Goal: Find specific page/section: Find specific page/section

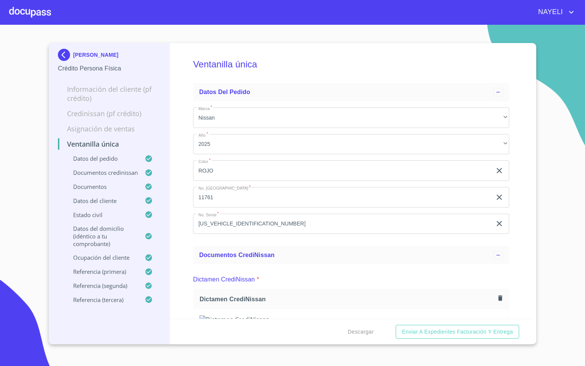
click at [27, 11] on div at bounding box center [30, 12] width 42 height 24
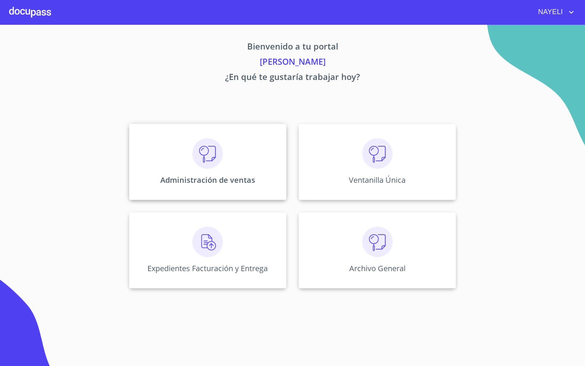
click at [238, 135] on div "Administración de ventas" at bounding box center [207, 162] width 157 height 76
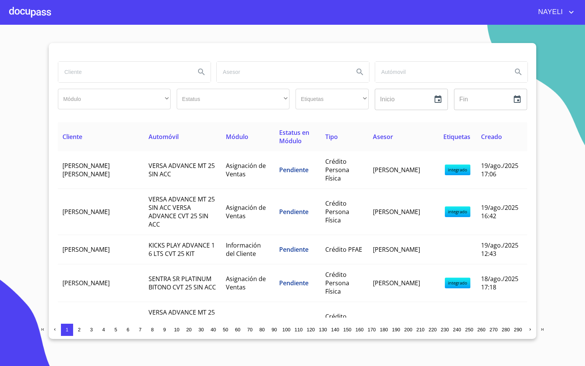
click at [107, 69] on input "search" at bounding box center [123, 72] width 131 height 21
type input "[PERSON_NAME] EST"
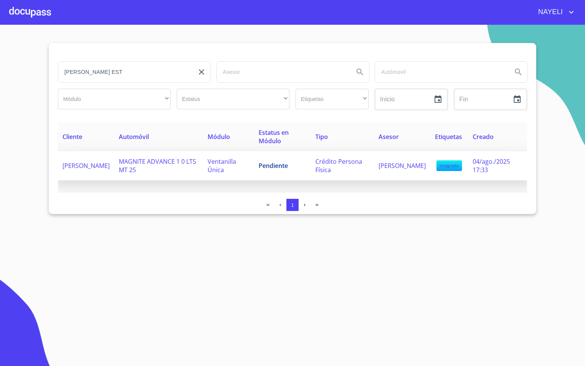
click at [114, 172] on td "[PERSON_NAME]" at bounding box center [86, 165] width 56 height 29
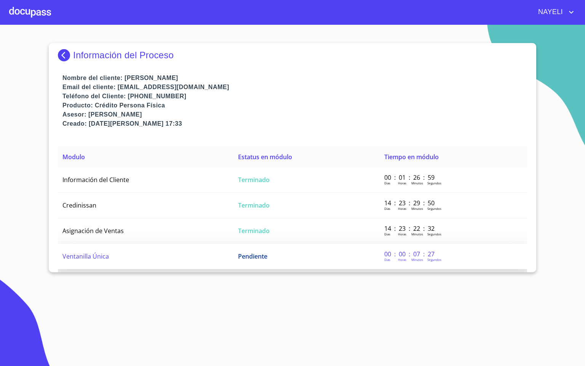
click at [114, 264] on td "Ventanilla Única" at bounding box center [145, 257] width 175 height 26
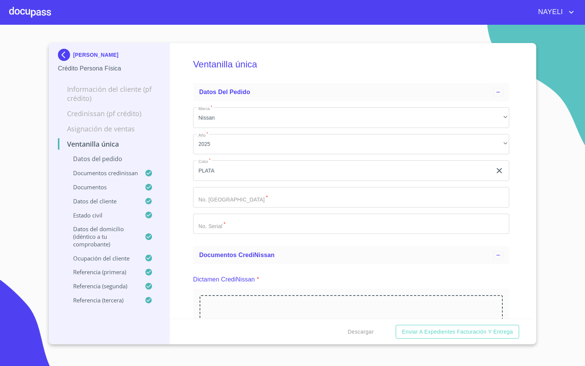
click at [183, 275] on div "Ventanilla única Datos del pedido Marca   * Nissan ​ Año   * 2025 ​ Color   * P…" at bounding box center [351, 181] width 363 height 276
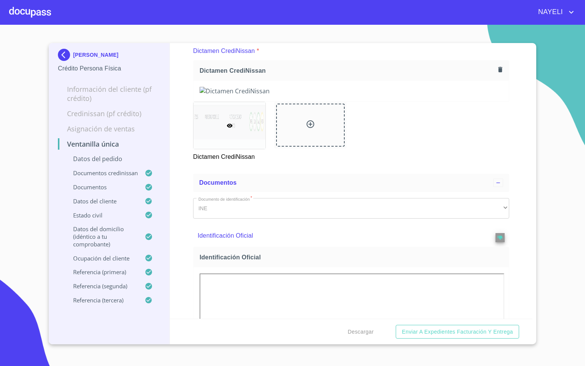
click at [183, 271] on div "Ventanilla única Datos del pedido Marca   * Nissan ​ Año   * 2025 ​ Color   * P…" at bounding box center [351, 181] width 363 height 276
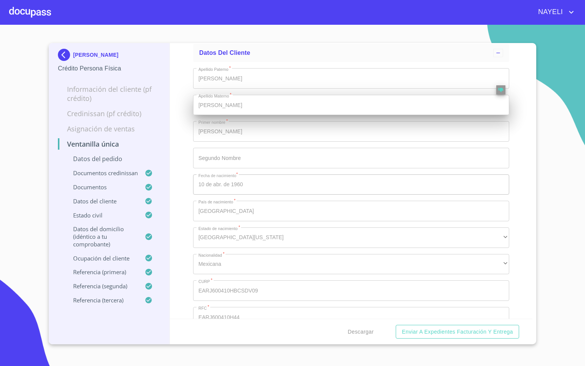
scroll to position [2798, 0]
